Goal: Information Seeking & Learning: Learn about a topic

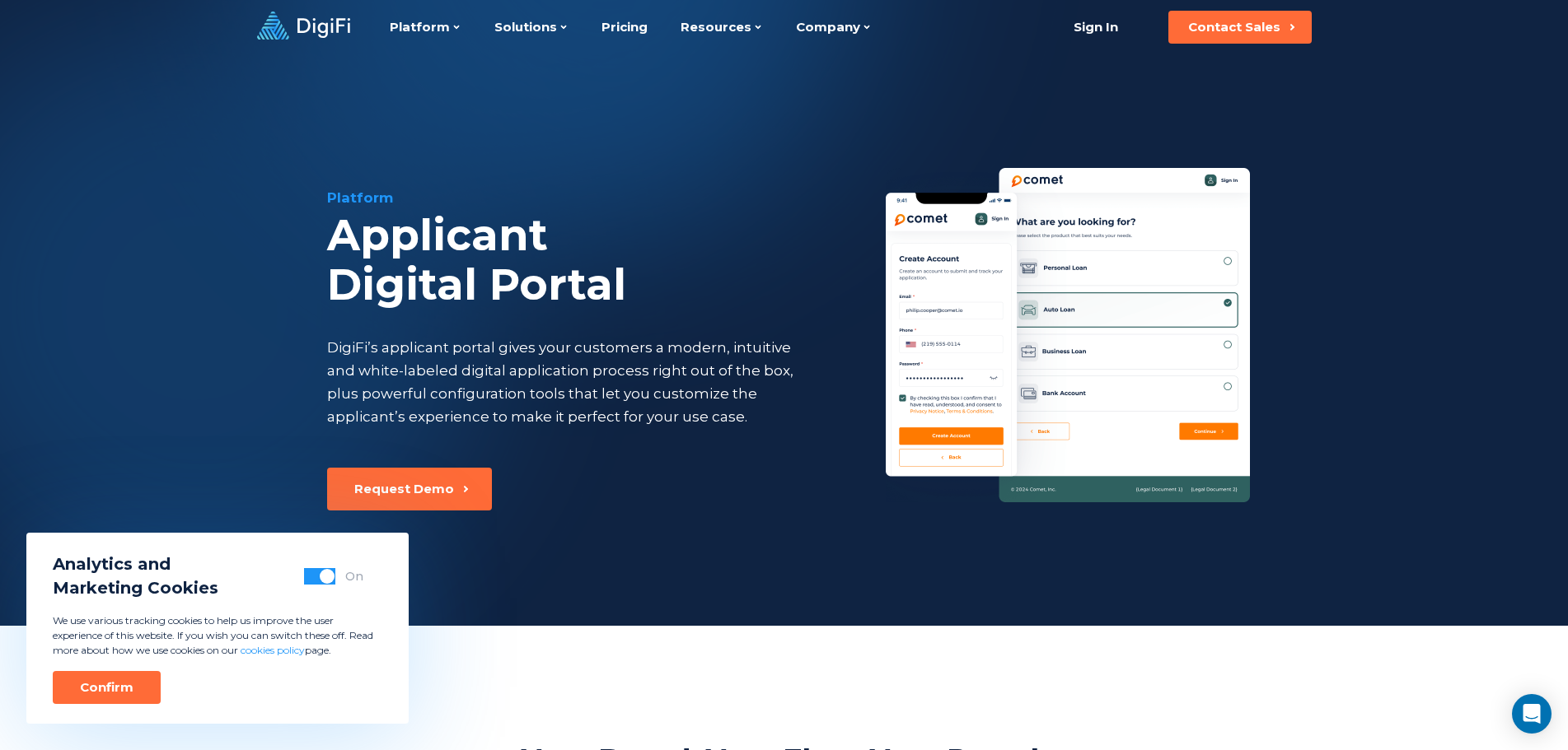
click at [329, 579] on span "button" at bounding box center [327, 576] width 15 height 15
click at [119, 689] on div "Confirm" at bounding box center [107, 687] width 53 height 17
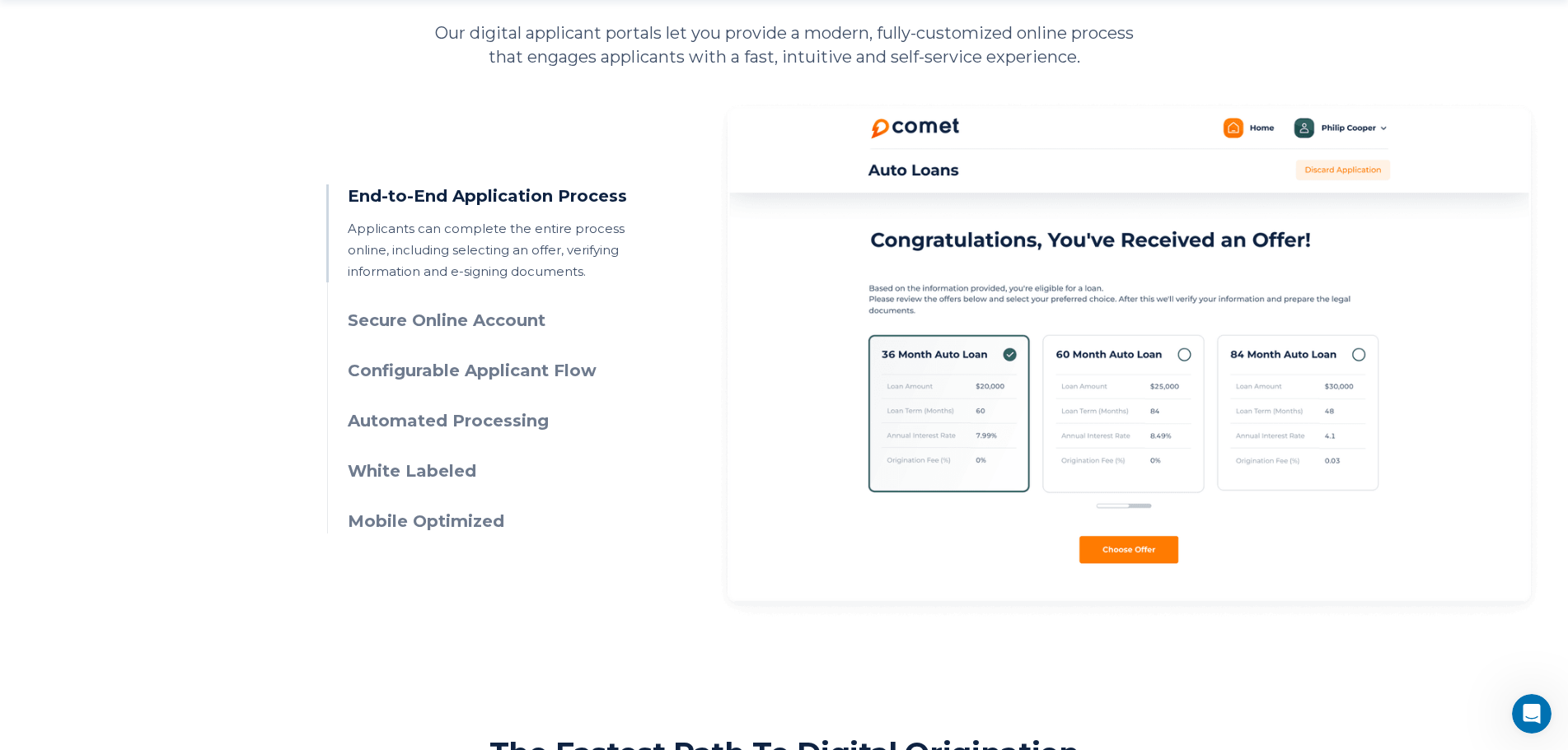
scroll to position [823, 0]
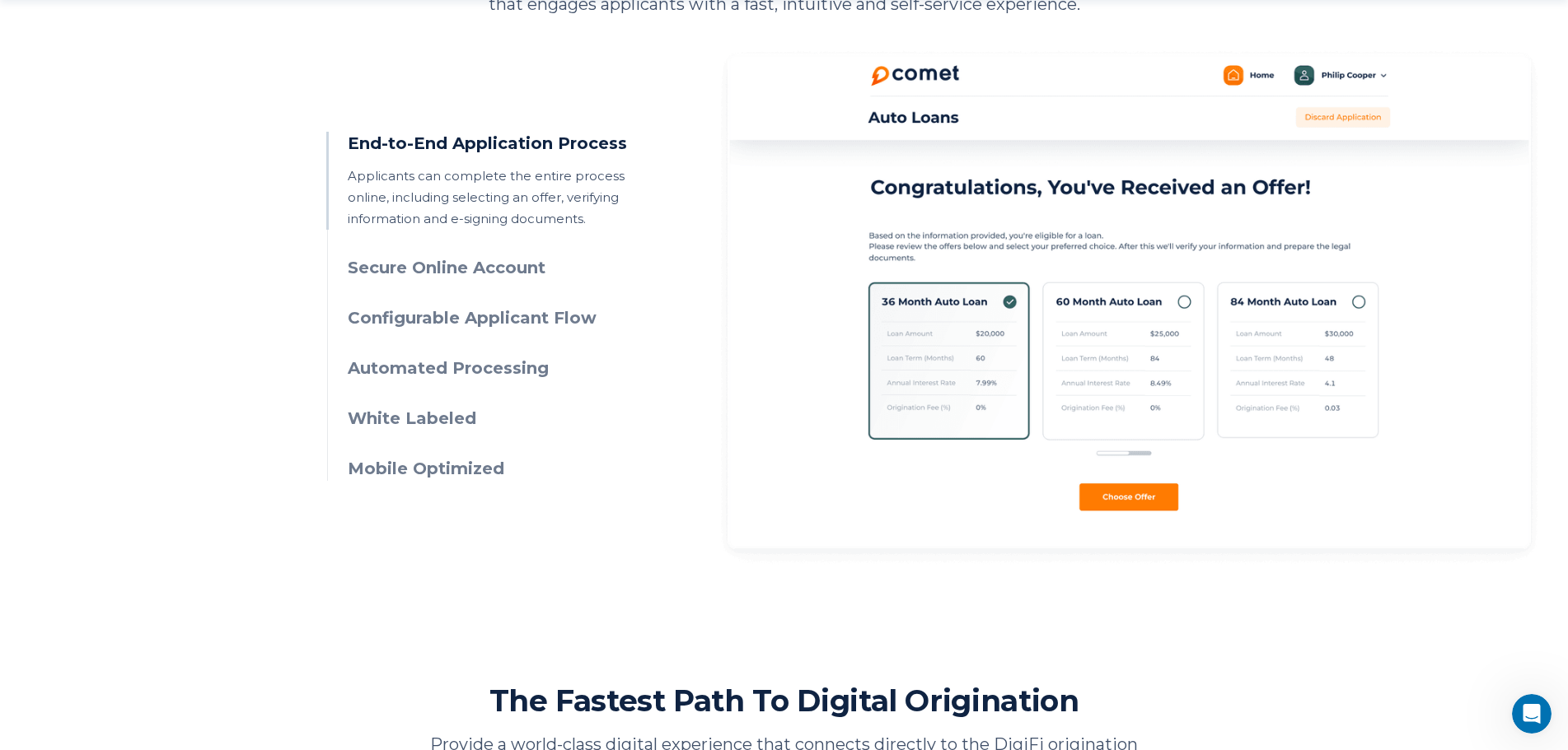
click at [498, 268] on h3 "Secure Online Account" at bounding box center [497, 267] width 299 height 24
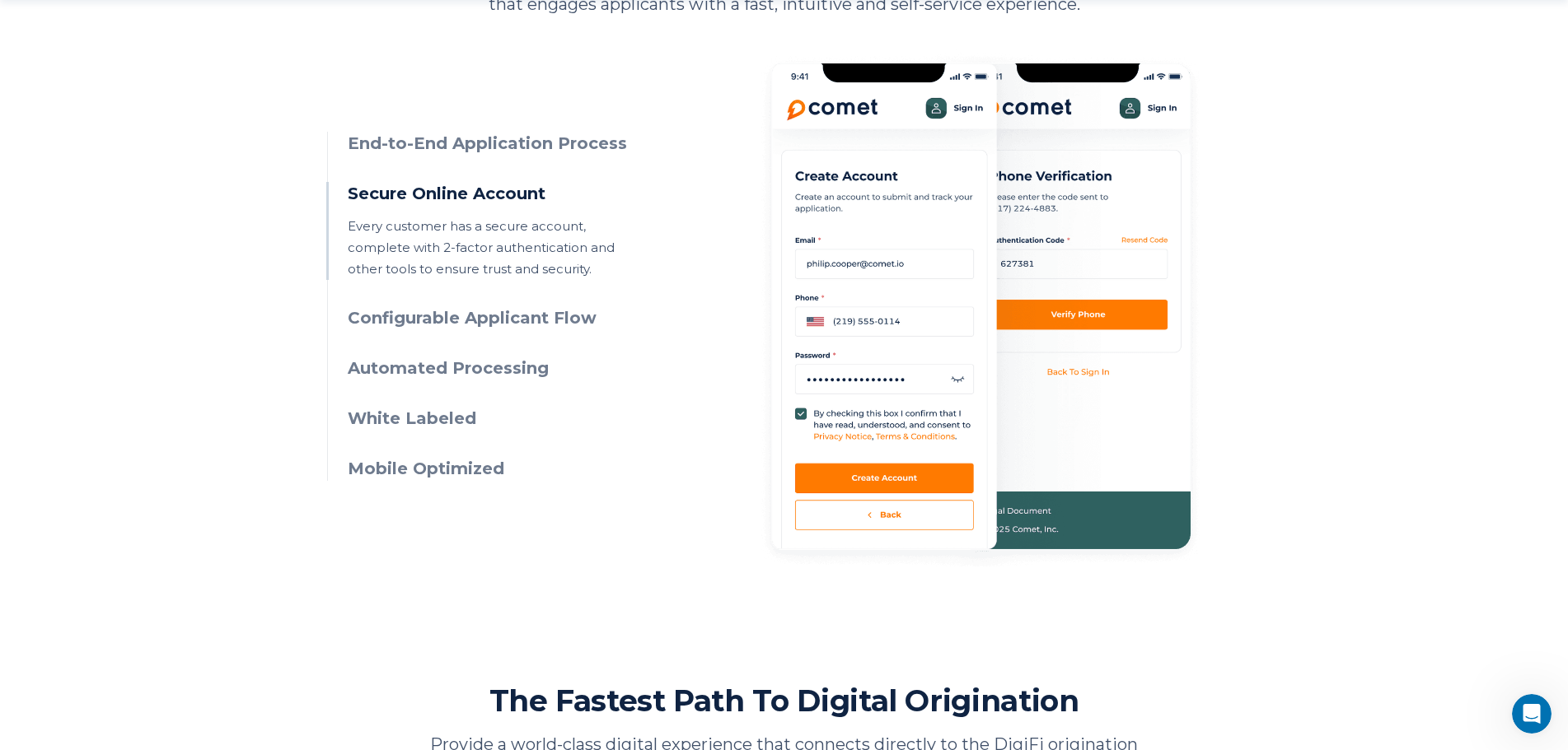
click at [521, 317] on h3 "Configurable Applicant Flow" at bounding box center [497, 318] width 299 height 24
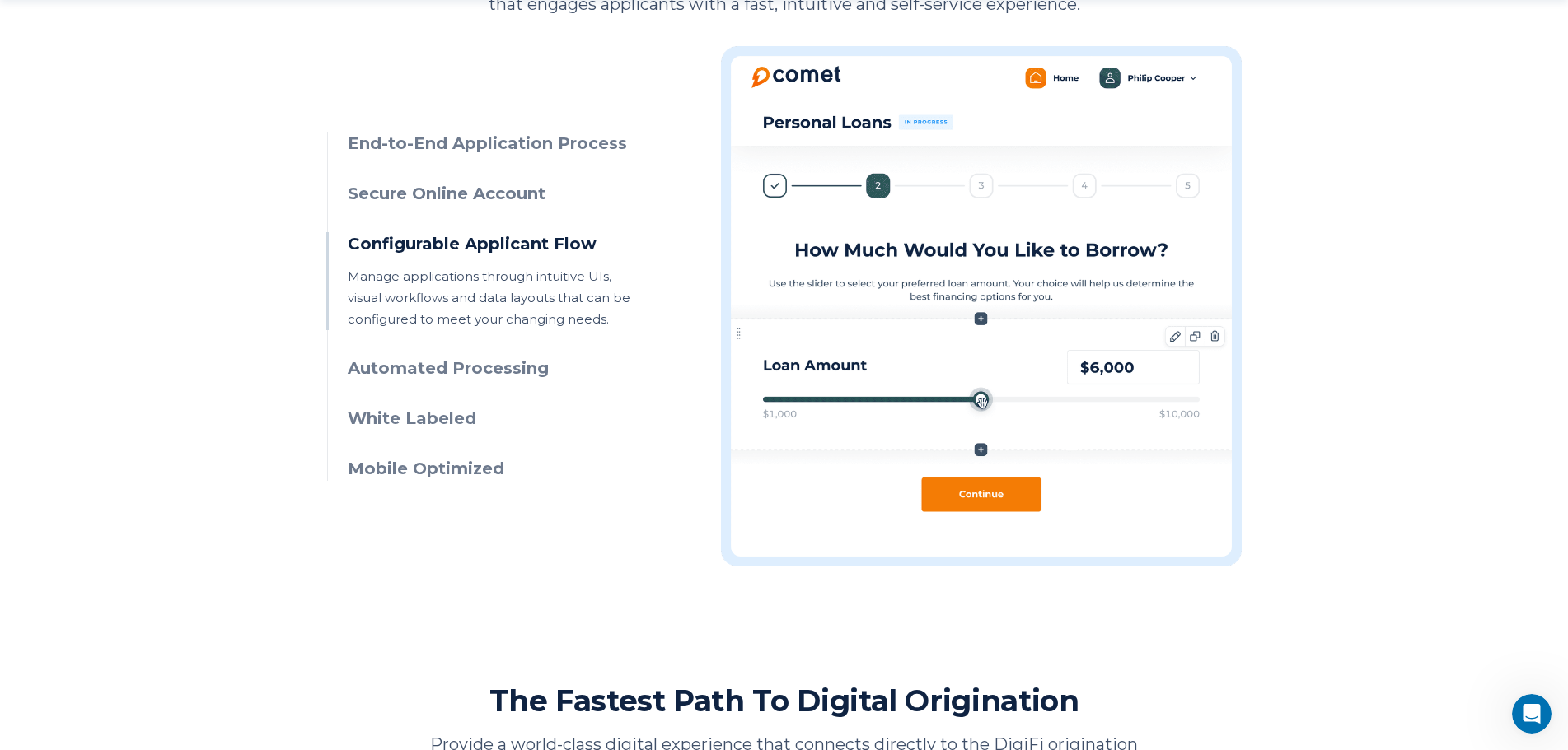
click at [510, 371] on h3 "Automated Processing" at bounding box center [497, 368] width 299 height 24
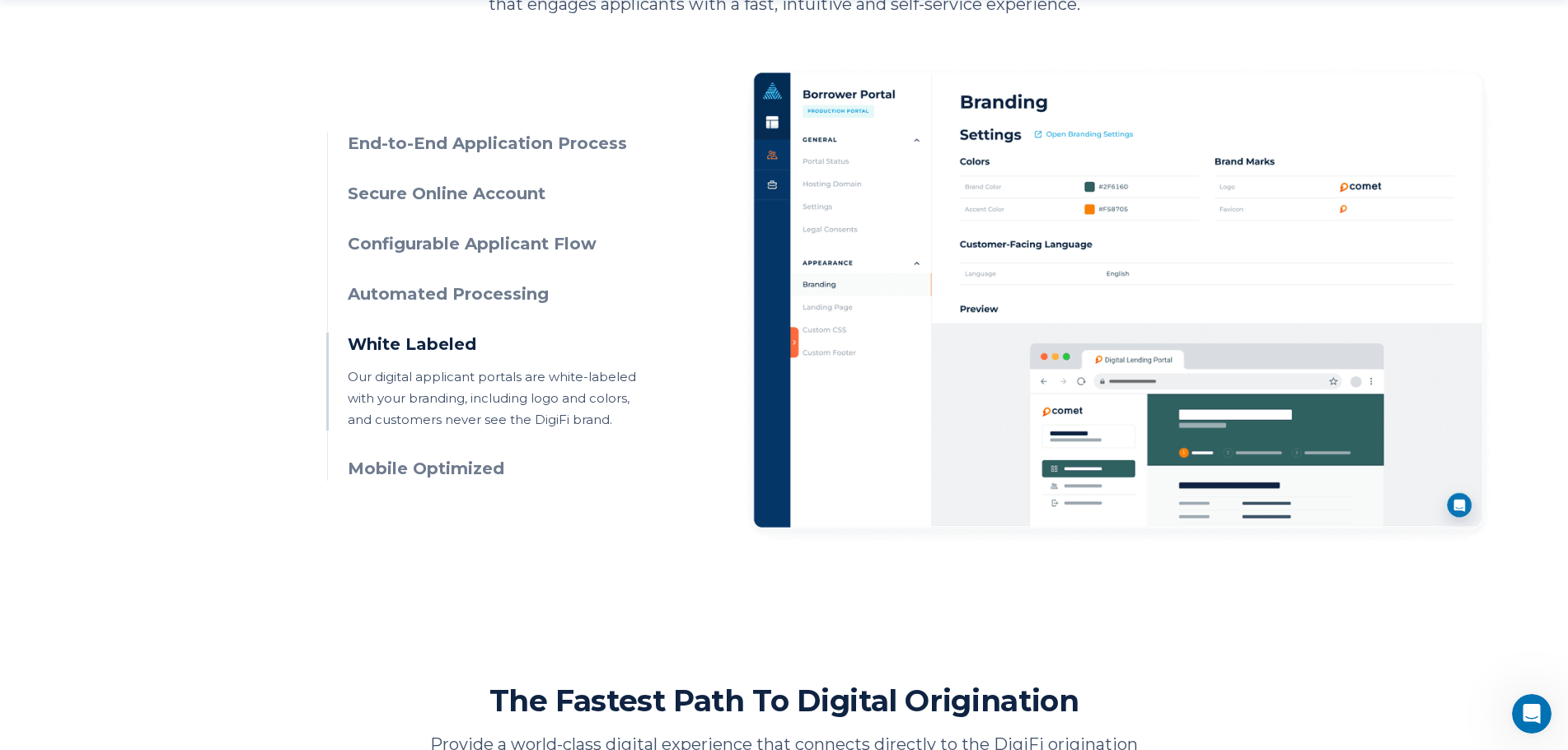
click at [514, 299] on h3 "Automated Processing" at bounding box center [497, 294] width 299 height 24
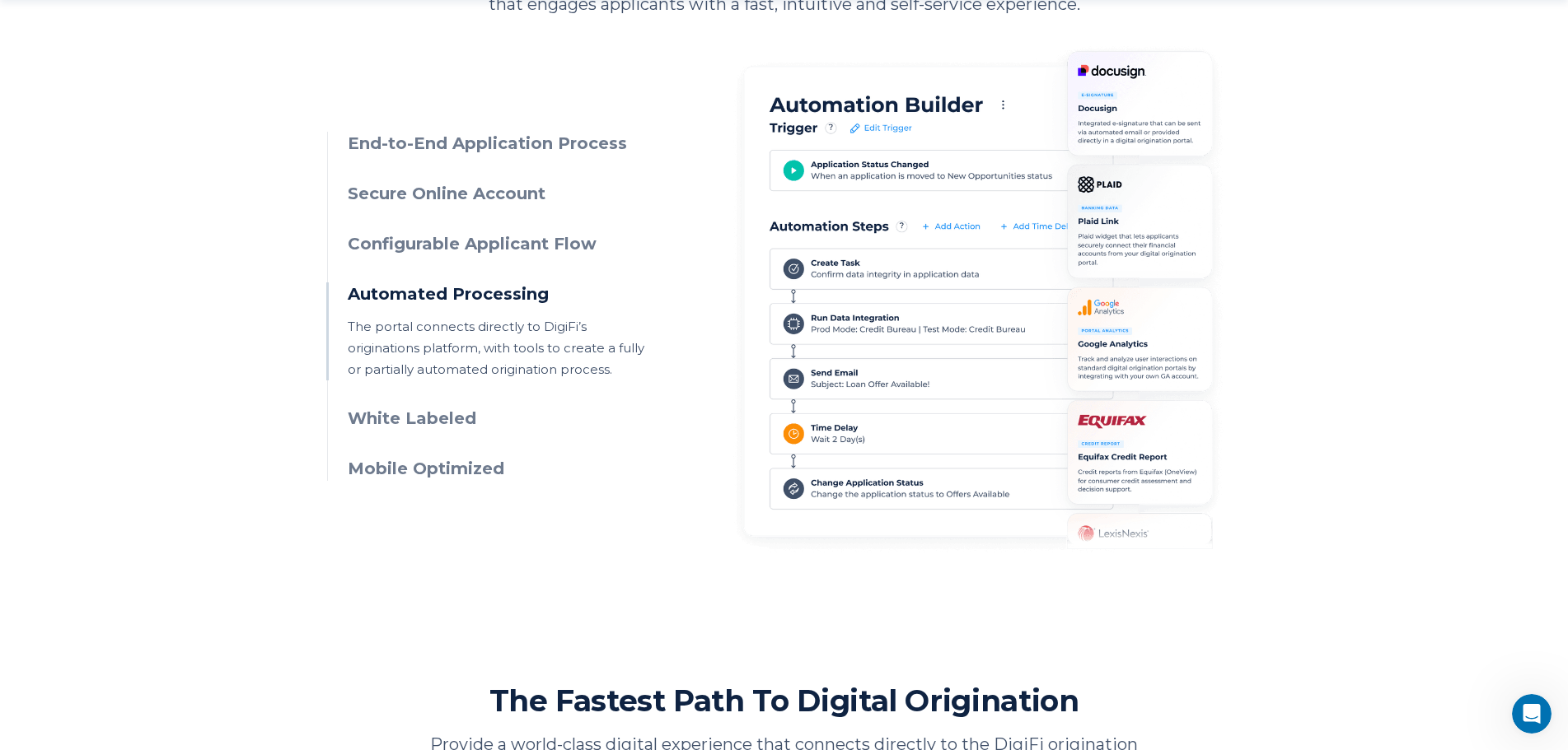
click at [551, 368] on p "The portal connects directly to DigiFi’s originations platform, with tools to c…" at bounding box center [497, 347] width 299 height 64
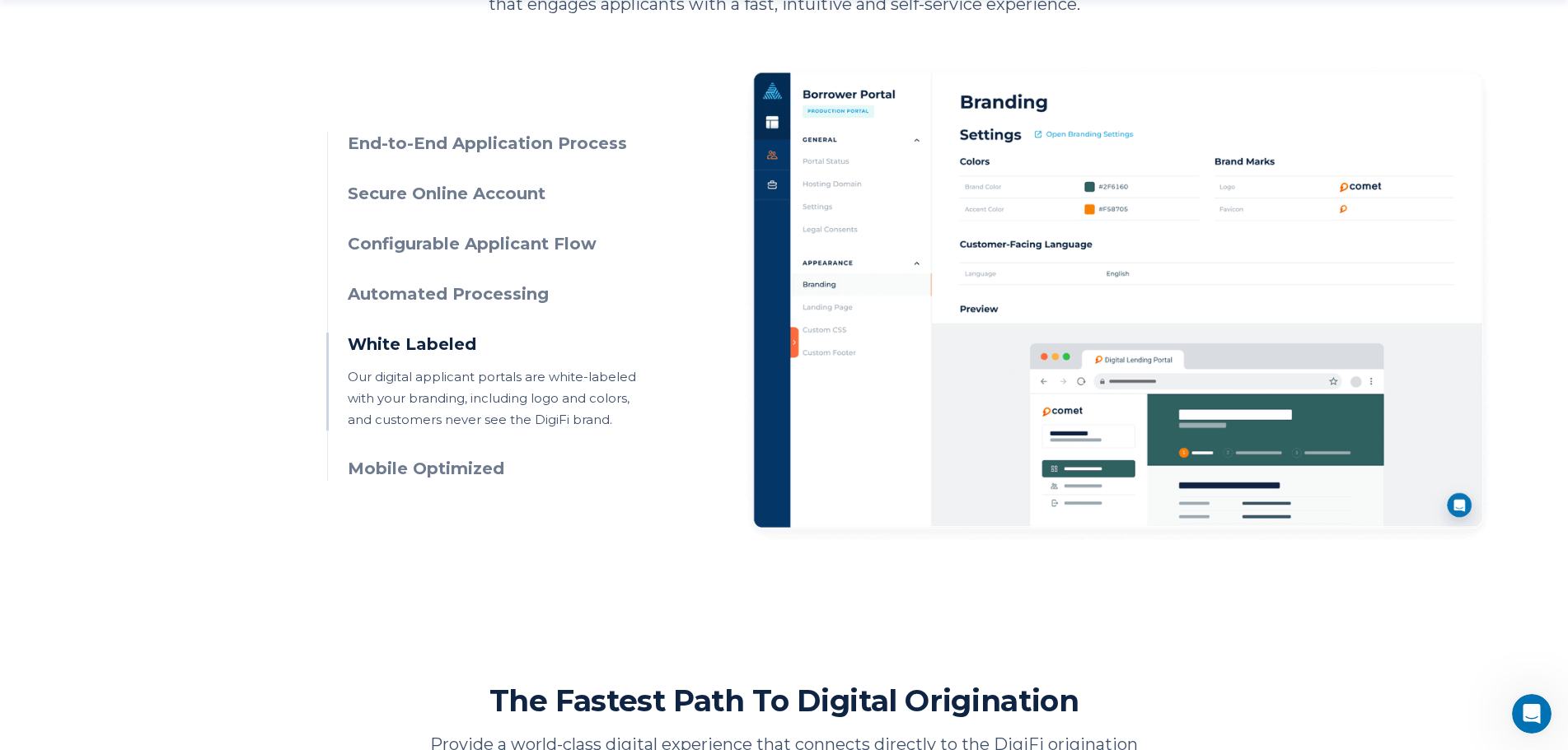
click at [497, 326] on ul "End-to-End Application Process Applicants can complete the entire process onlin…" at bounding box center [487, 306] width 320 height 349
click at [507, 294] on h3 "Automated Processing" at bounding box center [497, 294] width 299 height 24
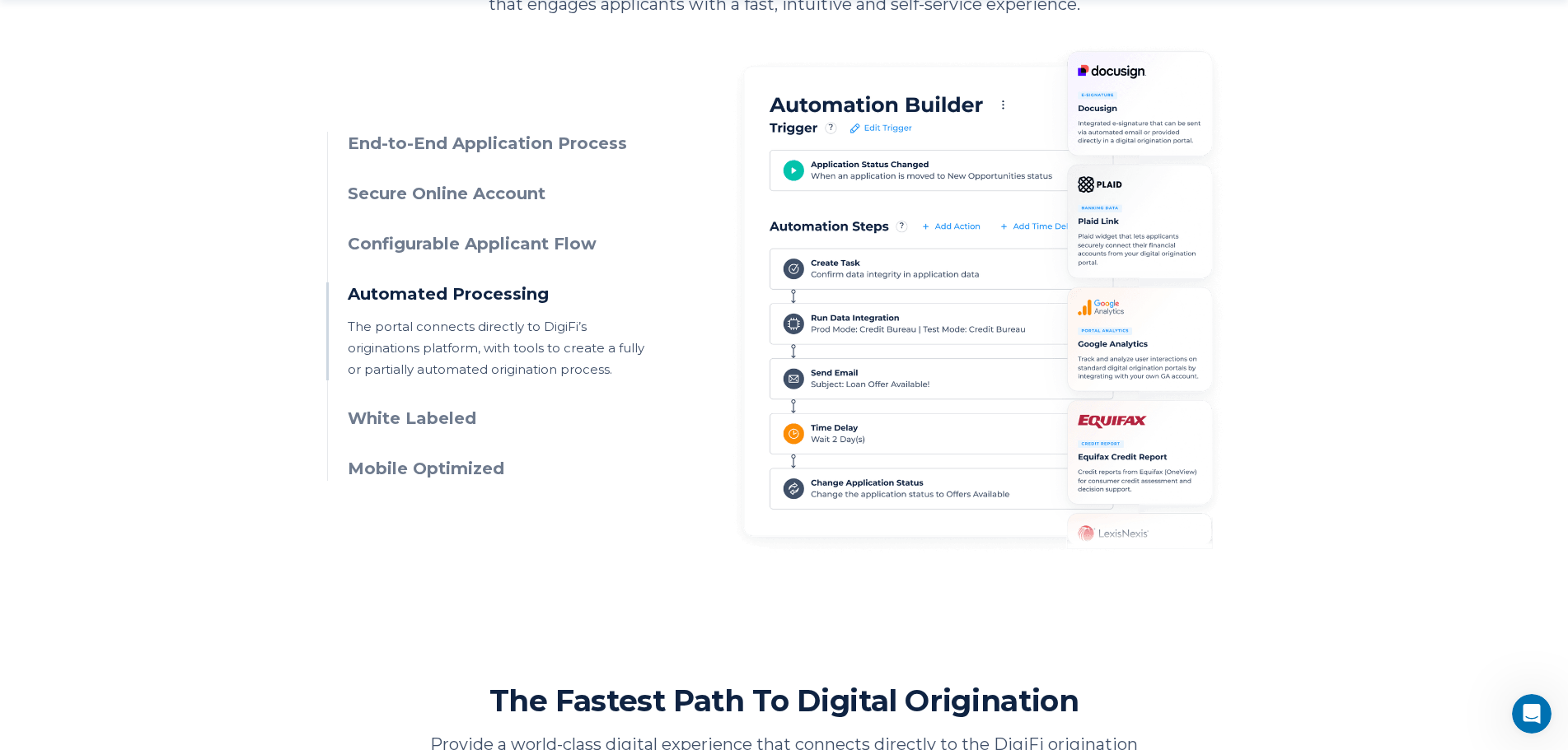
click at [435, 422] on h3 "White Labeled" at bounding box center [497, 418] width 299 height 24
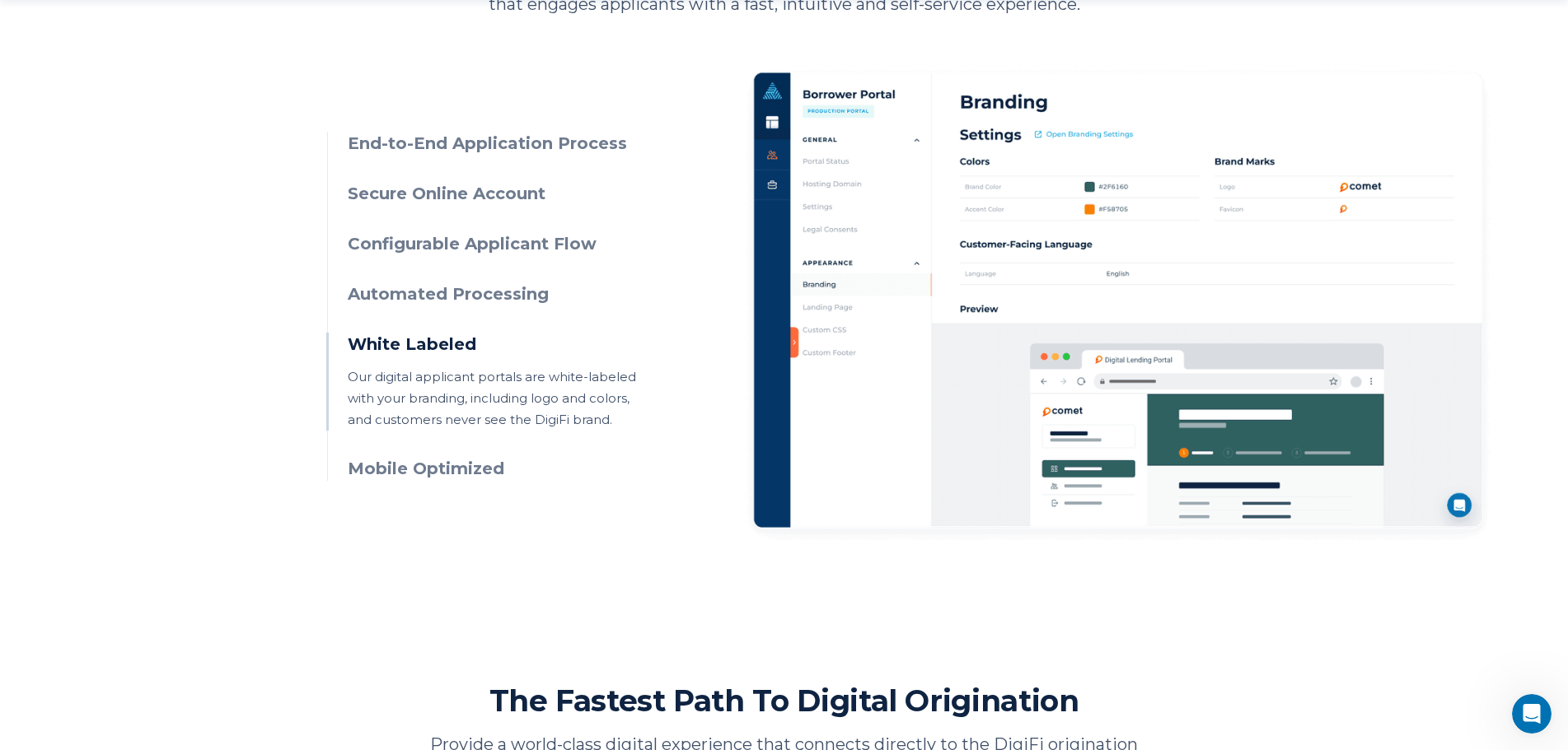
click at [444, 467] on h3 "Mobile Optimized" at bounding box center [497, 469] width 299 height 24
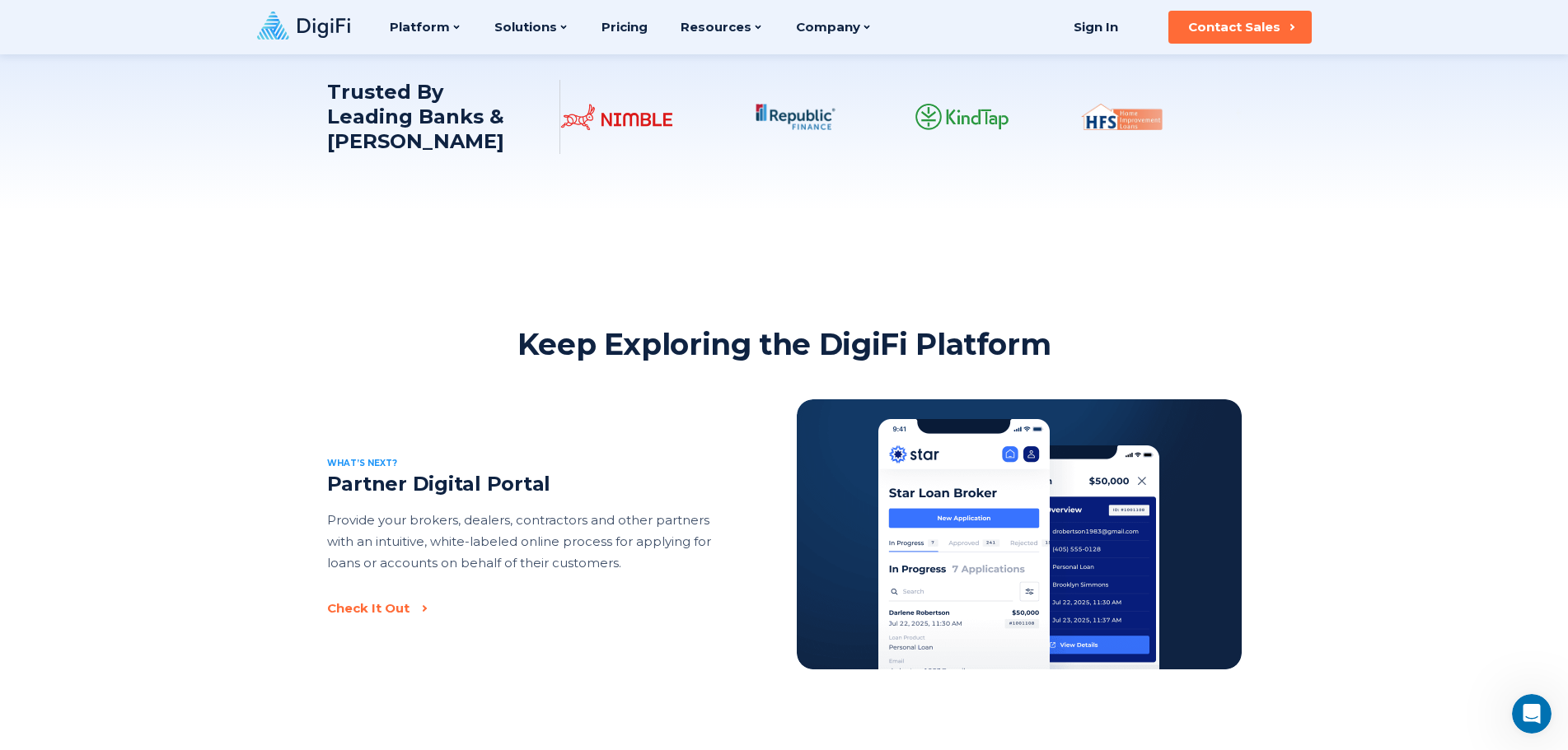
scroll to position [1729, 0]
